Goal: Find contact information: Find contact information

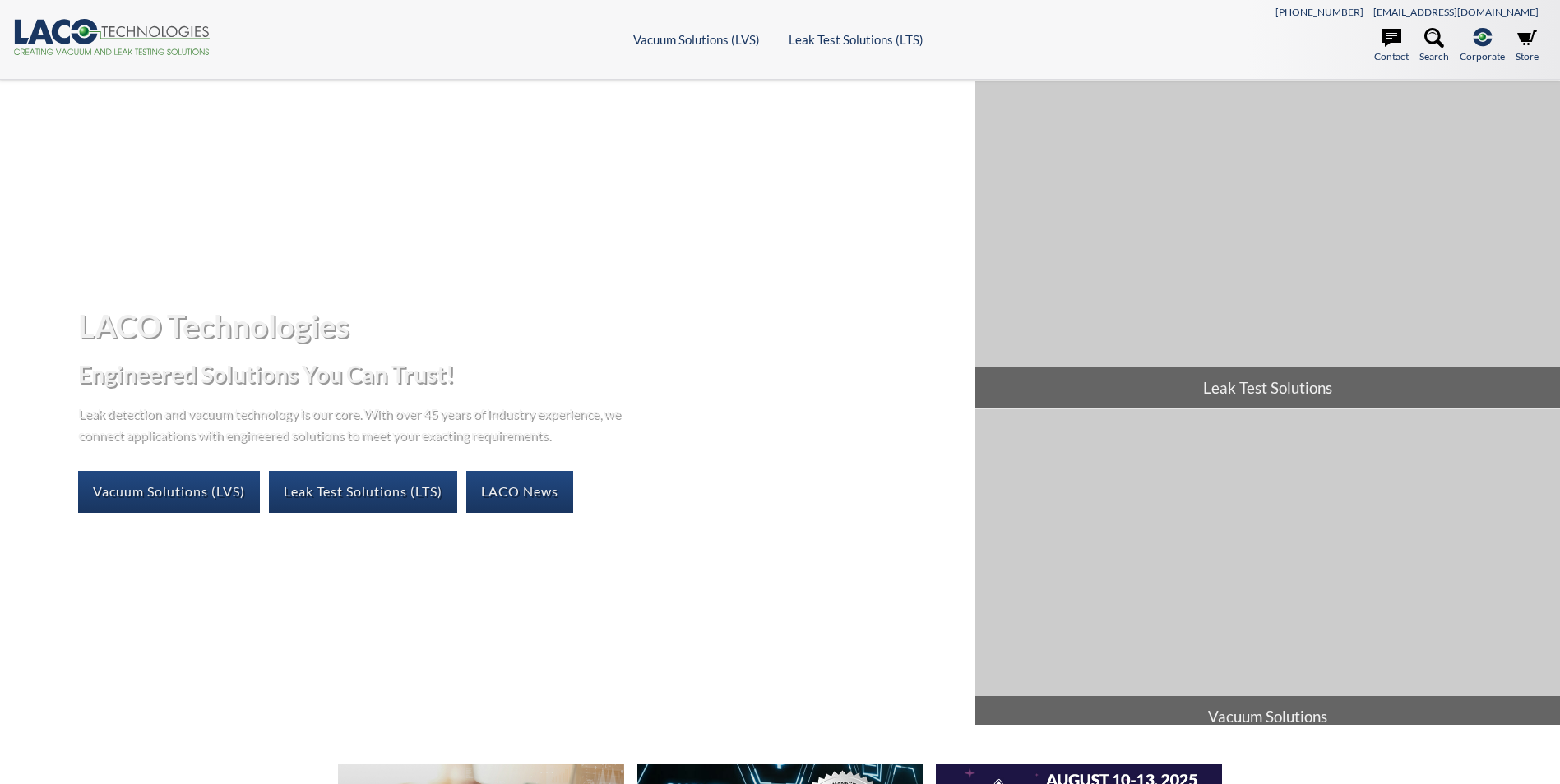
select select "Language Translate Widget"
click at [1389, 38] on icon at bounding box center [1391, 38] width 20 height 18
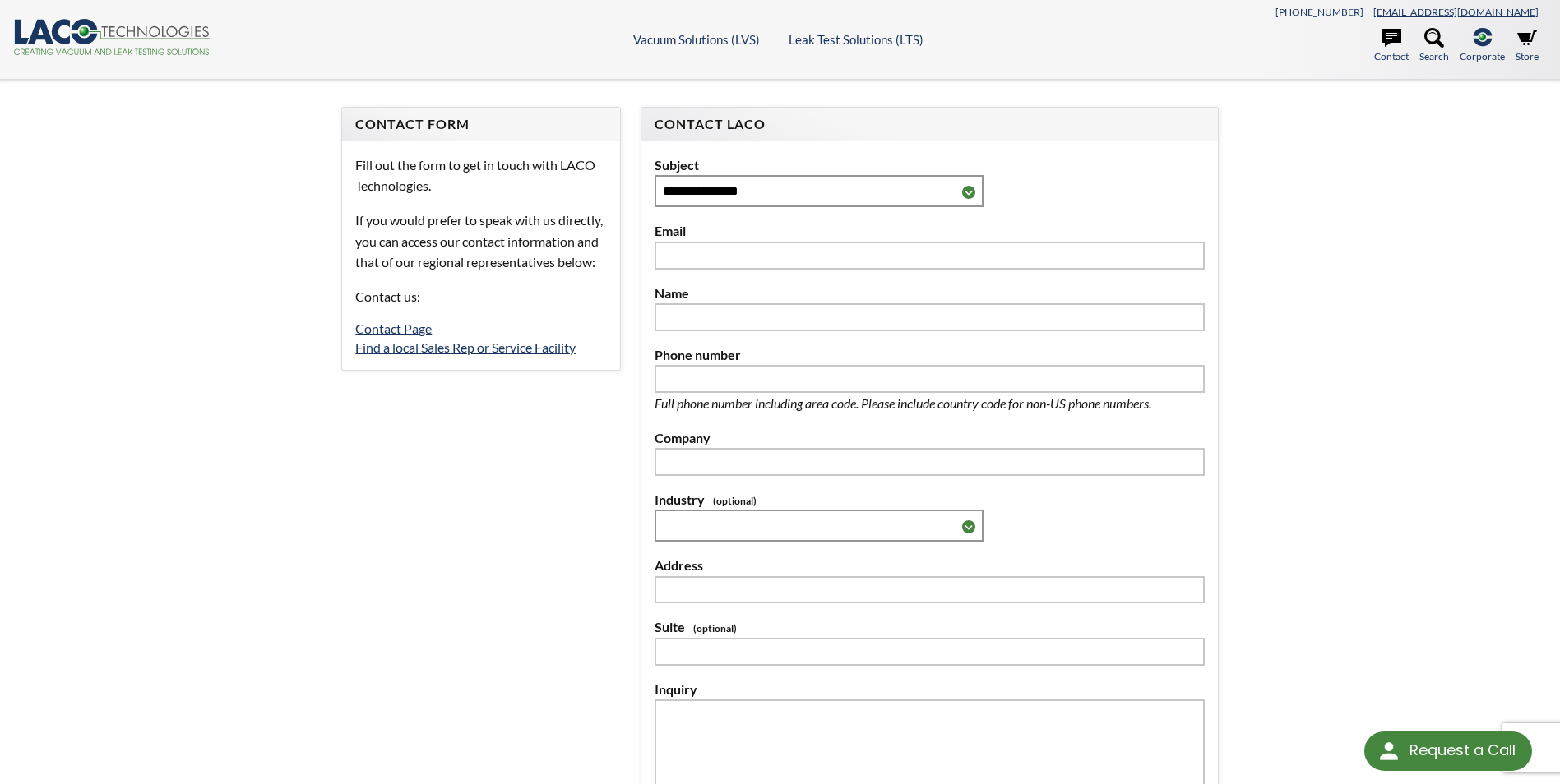
select select "Language Translate Widget"
drag, startPoint x: 1547, startPoint y: 11, endPoint x: 1455, endPoint y: 8, distance: 92.0
click at [1455, 8] on header ".cls-1{fill:#193661;}.cls-2{fill:#58595b;}.cls-3{fill:url(#radial-gradient);}.c…" at bounding box center [780, 39] width 1560 height 80
copy link "[EMAIL_ADDRESS][DOMAIN_NAME]"
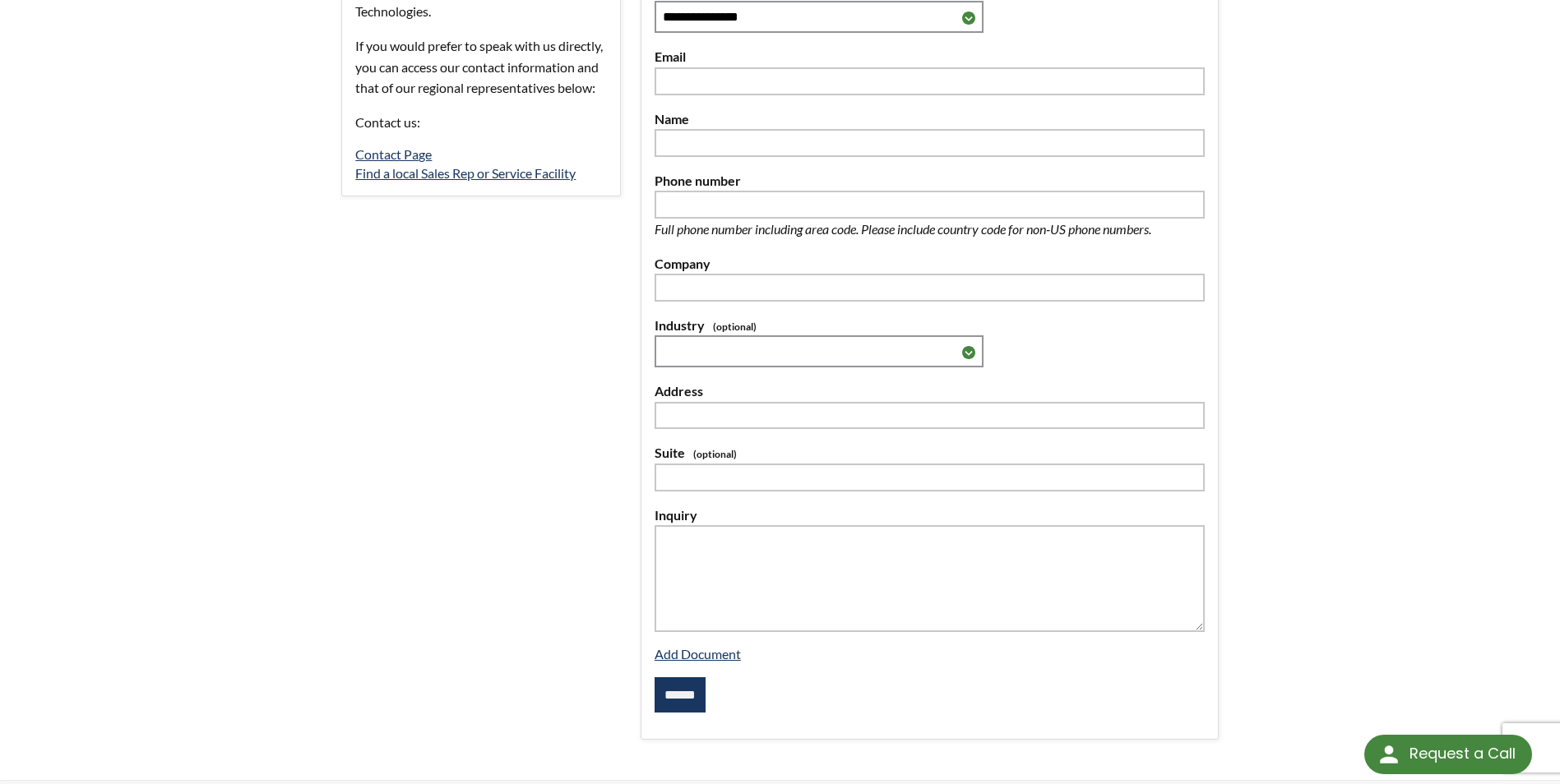
scroll to position [551, 0]
